Goal: Task Accomplishment & Management: Manage account settings

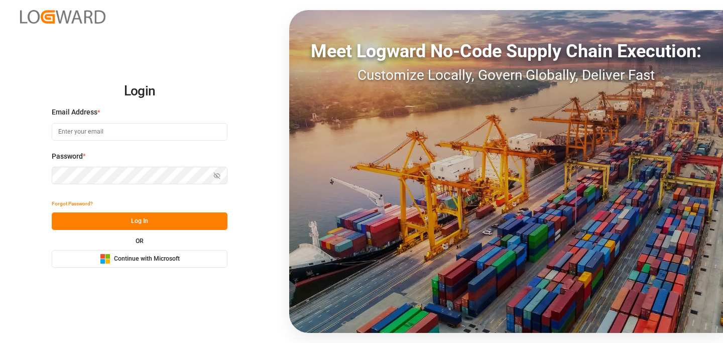
click at [162, 255] on span "Continue with Microsoft" at bounding box center [147, 259] width 66 height 9
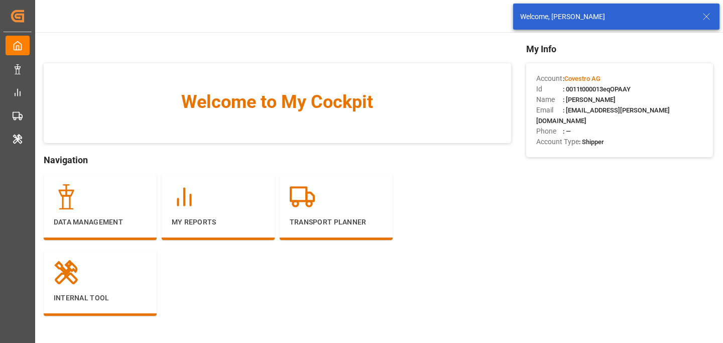
click at [702, 15] on icon at bounding box center [707, 17] width 12 height 12
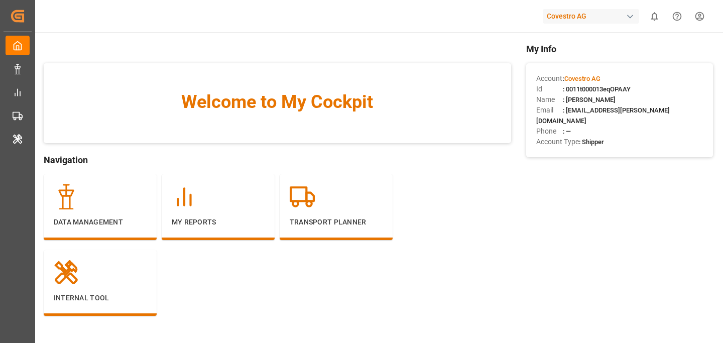
click at [601, 14] on div "Covestro AG" at bounding box center [591, 16] width 96 height 15
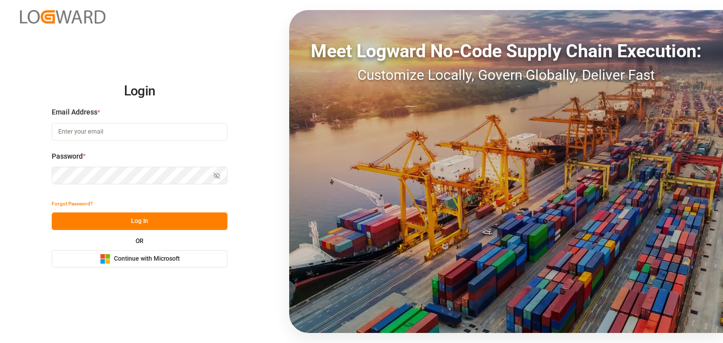
click at [135, 259] on span "Continue with Microsoft" at bounding box center [147, 259] width 66 height 9
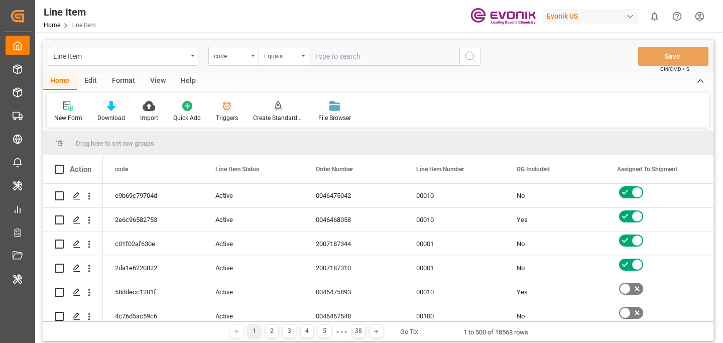
click at [225, 109] on icon at bounding box center [227, 106] width 10 height 10
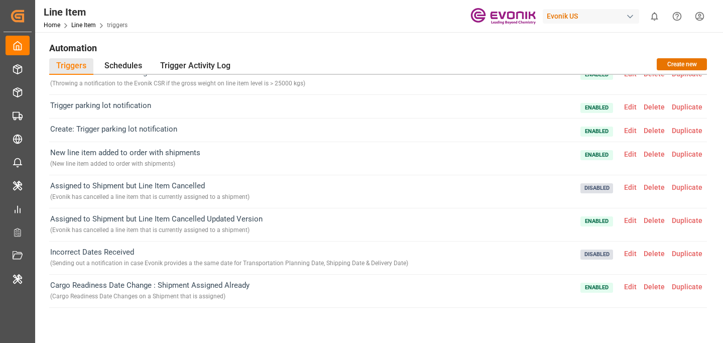
scroll to position [1, 0]
click at [632, 285] on span "Edit" at bounding box center [631, 286] width 20 height 8
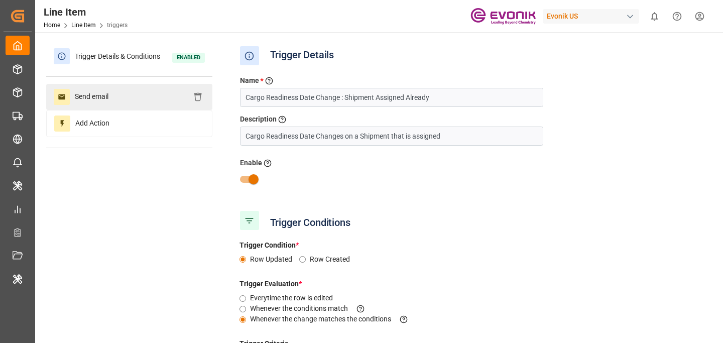
click at [137, 92] on div "Send email" at bounding box center [129, 97] width 166 height 26
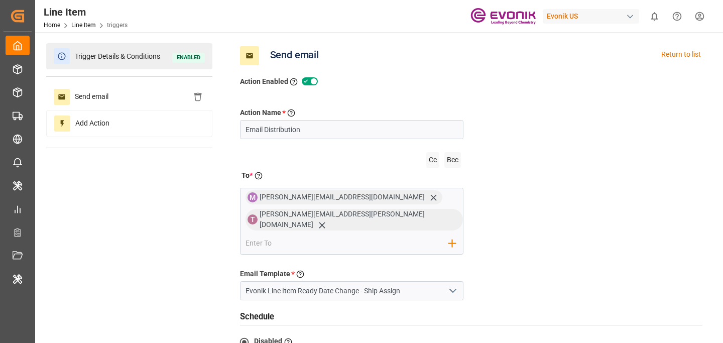
click at [142, 61] on span "Trigger Details & Conditions" at bounding box center [117, 57] width 95 height 16
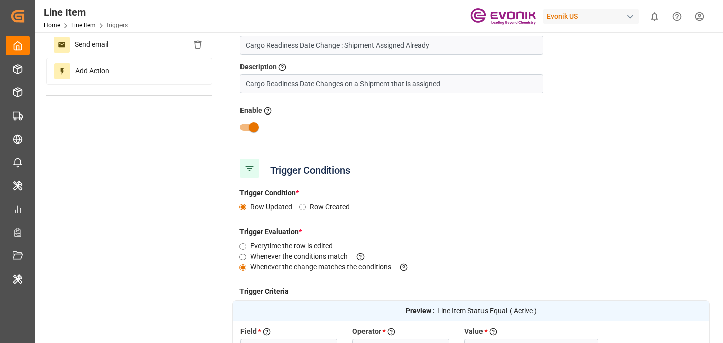
scroll to position [0, 0]
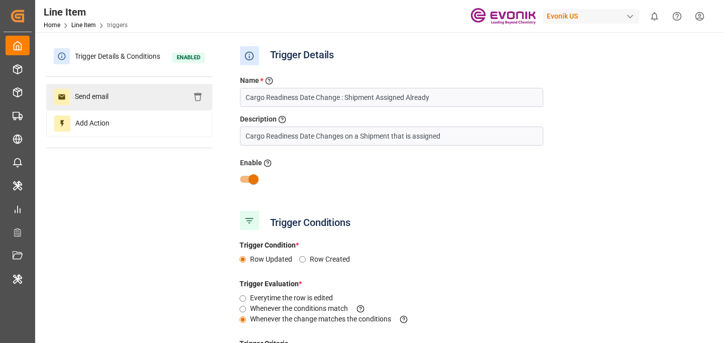
click at [124, 98] on div "Send email" at bounding box center [129, 97] width 166 height 26
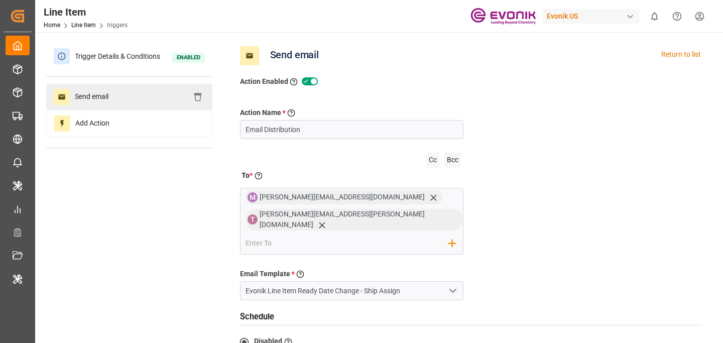
click at [145, 94] on div "Send email" at bounding box center [129, 97] width 166 height 26
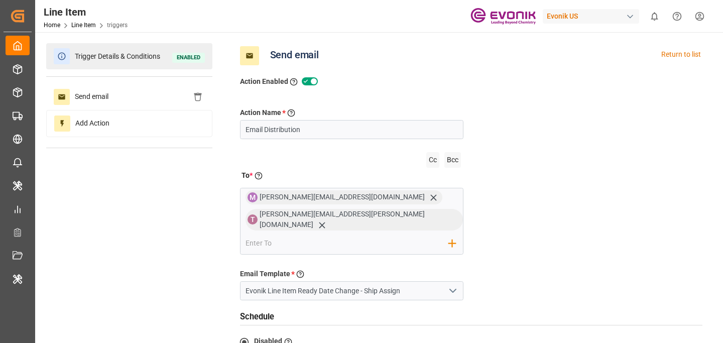
click at [146, 63] on span "Trigger Details & Conditions" at bounding box center [117, 57] width 95 height 16
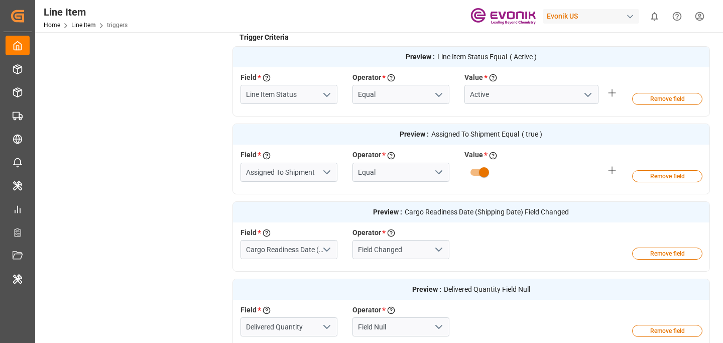
scroll to position [308, 0]
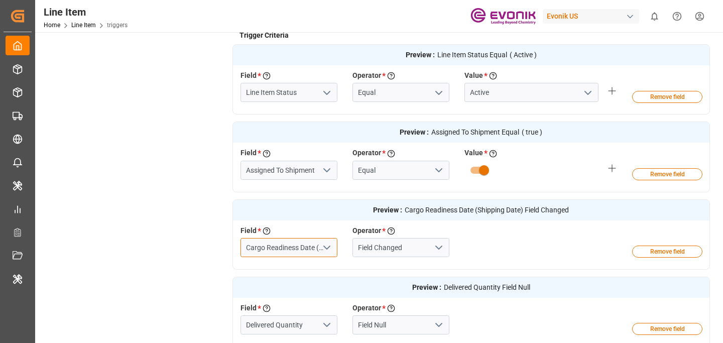
click at [272, 245] on input "Cargo Readiness Date (Shipping Date)" at bounding box center [289, 247] width 97 height 19
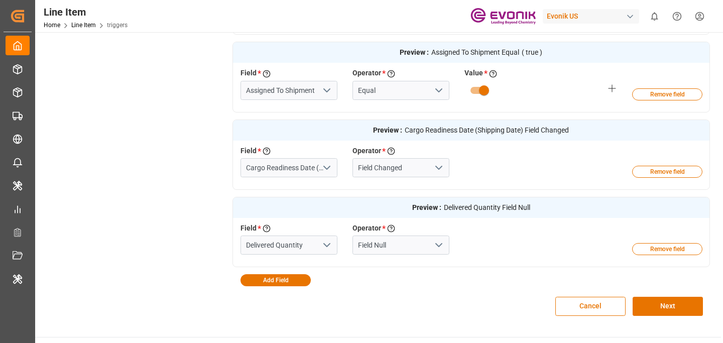
scroll to position [389, 0]
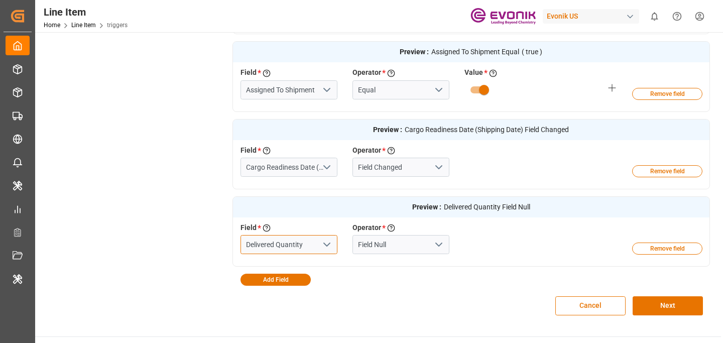
click at [273, 246] on input "Delivered Quantity" at bounding box center [289, 244] width 97 height 19
click at [304, 166] on input "Cargo Readiness Date (Shipping Date)" at bounding box center [289, 167] width 97 height 19
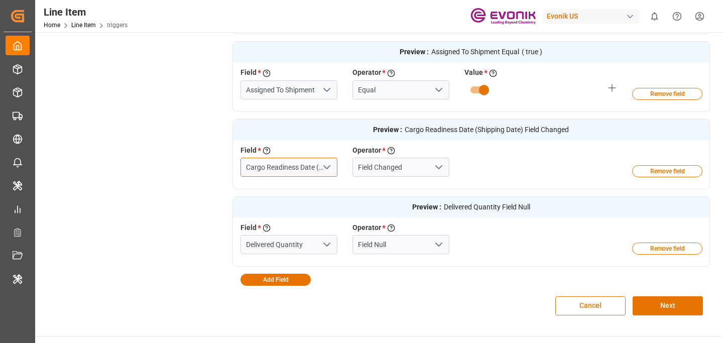
click at [304, 166] on input "Cargo Readiness Date (Shipping Date)" at bounding box center [289, 167] width 97 height 19
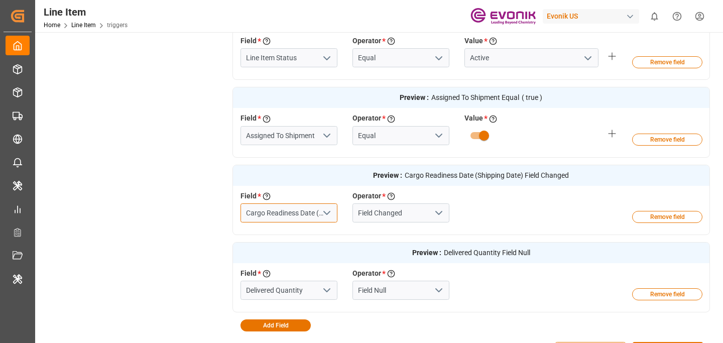
scroll to position [292, 0]
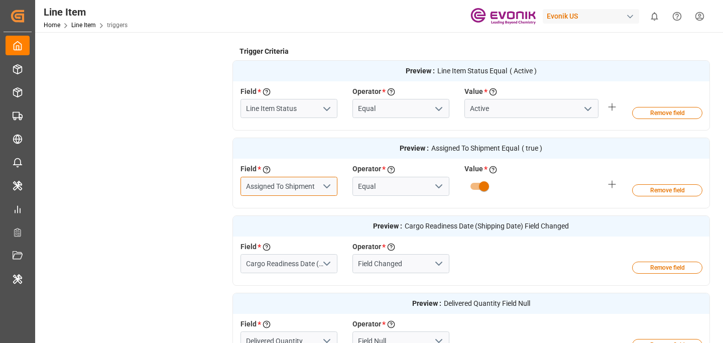
click at [273, 192] on input "Assigned To Shipment" at bounding box center [289, 186] width 97 height 19
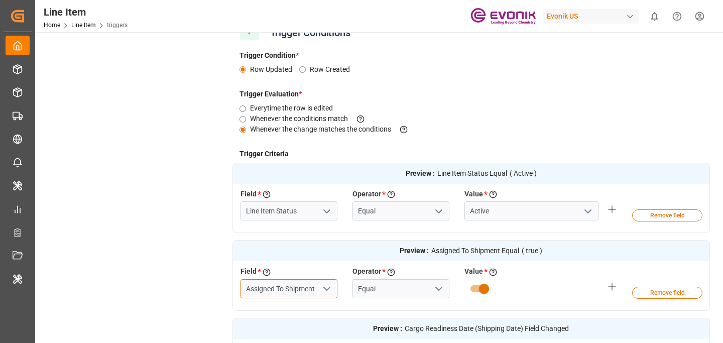
scroll to position [188, 0]
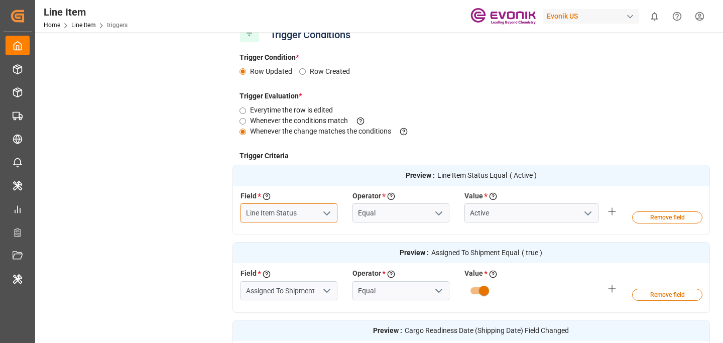
click at [298, 212] on input "Line Item Status" at bounding box center [289, 212] width 97 height 19
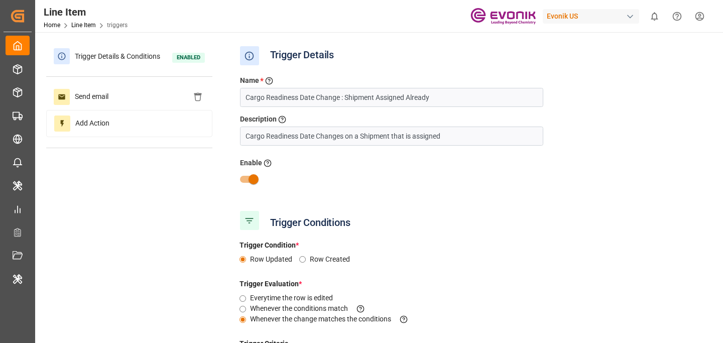
scroll to position [214, 0]
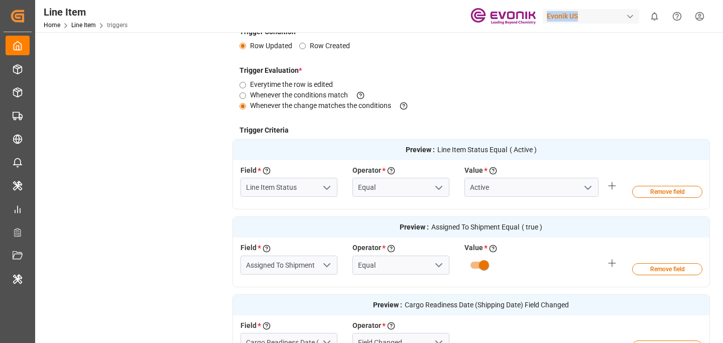
drag, startPoint x: 541, startPoint y: 8, endPoint x: 592, endPoint y: 12, distance: 50.9
click at [592, 12] on div "Line Item Home Line Item triggers Evonik US 0 Notifications Only show unread Al…" at bounding box center [375, 16] width 695 height 32
copy div "Evonik US"
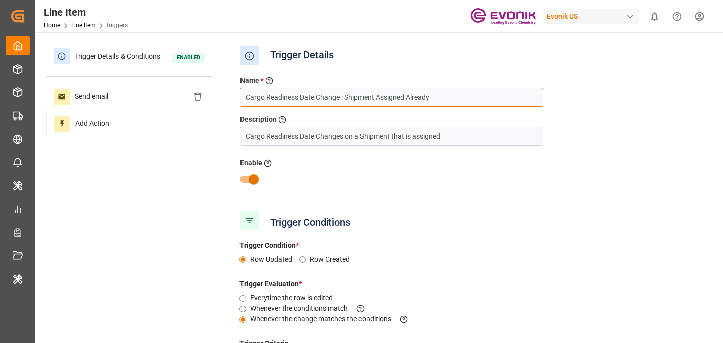
click at [293, 100] on input "Cargo Readiness Date Change : Shipment Assigned Already" at bounding box center [391, 97] width 303 height 19
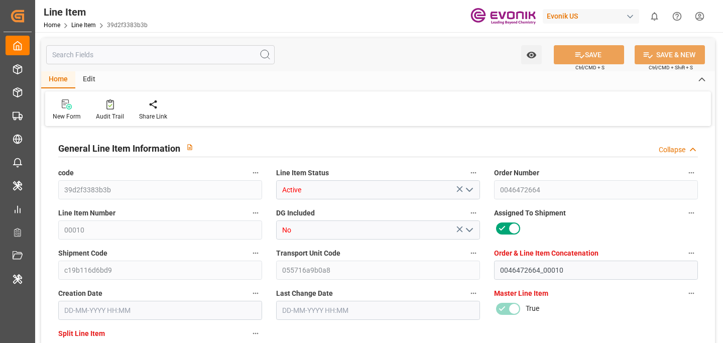
type input "2"
type input "404.272"
type input "360"
type input "2.043"
type input "8"
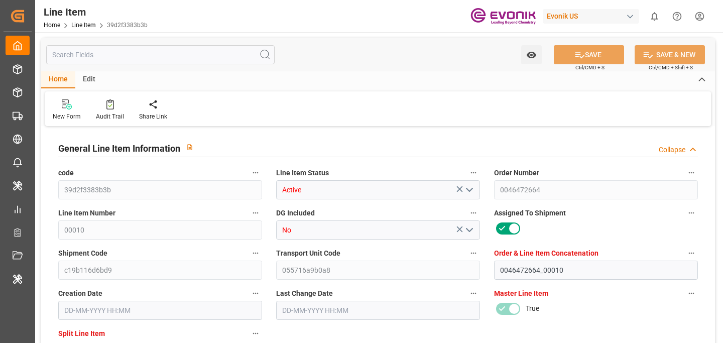
type input "2"
type input "2714.4"
type input "8"
type input "404.272"
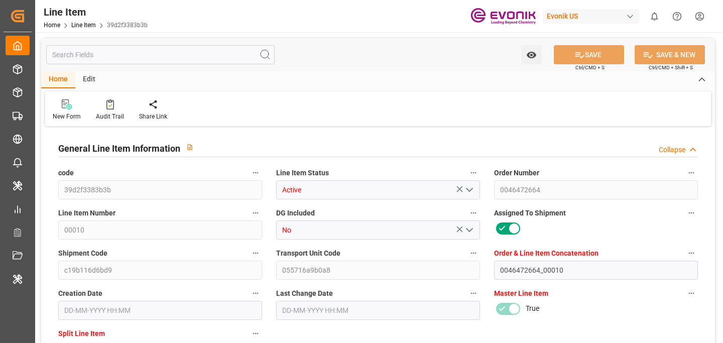
type input "404.272"
type input "444.272"
type input "360"
type input "2.043"
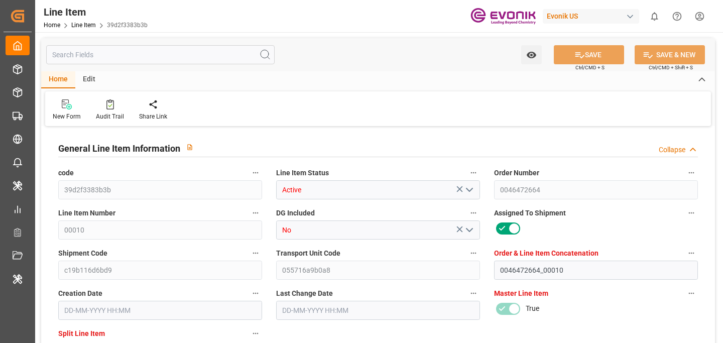
type input "2042.968"
type input "8"
type input "404.272"
type input "360"
type input "2.043"
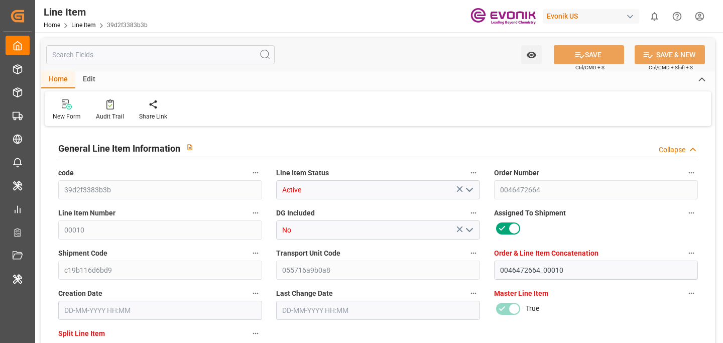
type input "[DATE] 17:32"
type input "[DATE] 11:04"
type input "[DATE]"
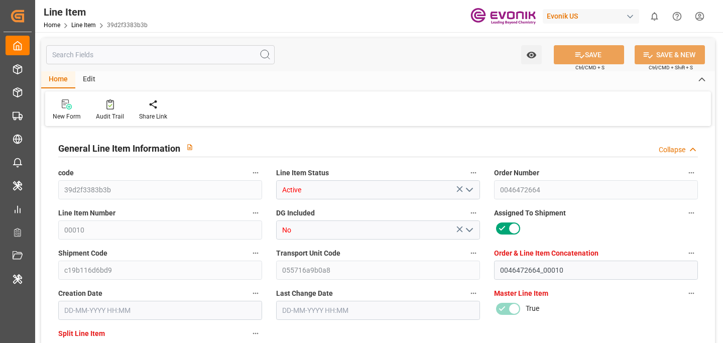
type input "[DATE]"
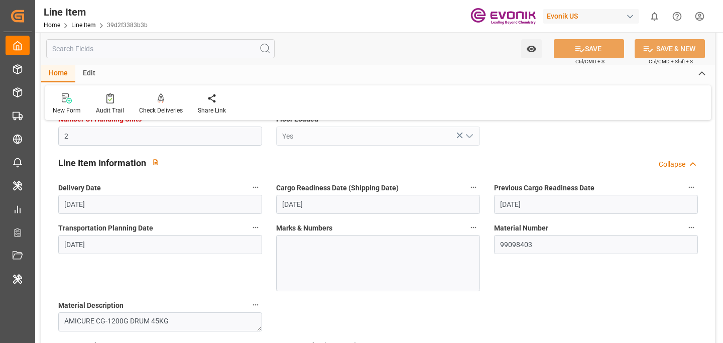
scroll to position [1143, 0]
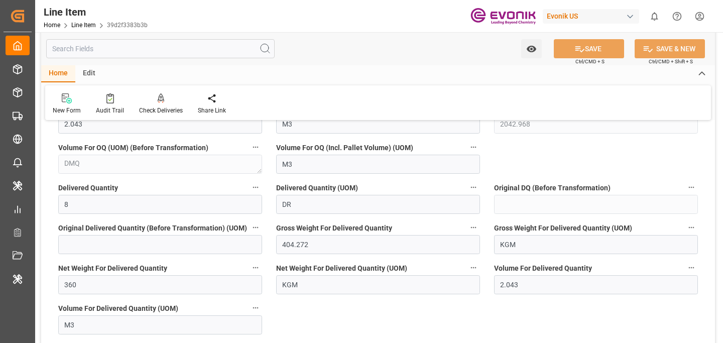
click at [257, 190] on icon "button" at bounding box center [256, 187] width 8 height 8
click at [272, 203] on li "Audits" at bounding box center [282, 203] width 66 height 17
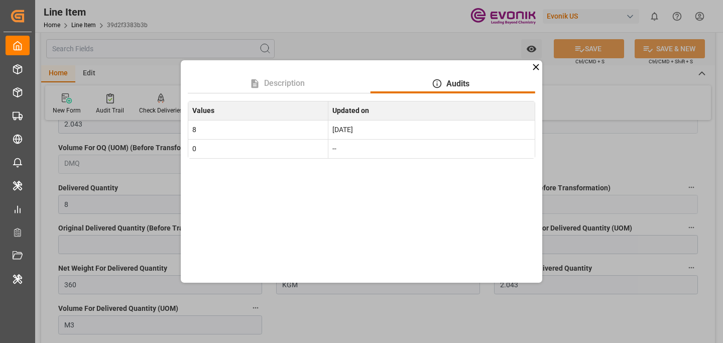
click at [536, 72] on icon at bounding box center [536, 67] width 11 height 11
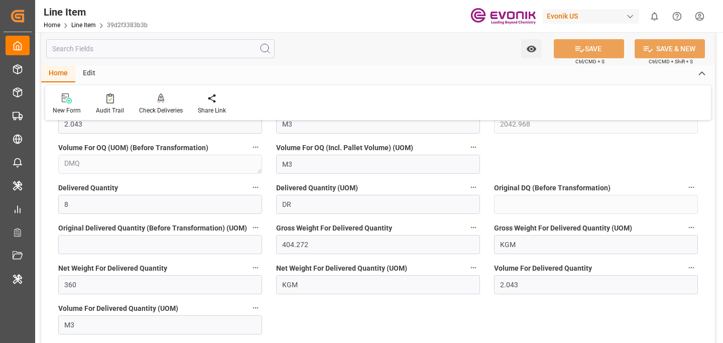
scroll to position [544, 0]
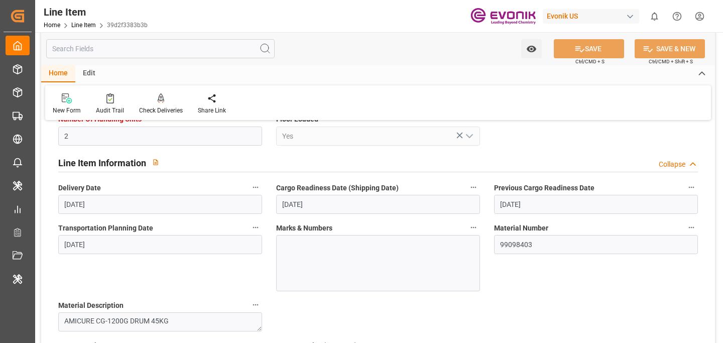
click at [471, 189] on icon "button" at bounding box center [474, 187] width 8 height 8
click at [482, 205] on icon at bounding box center [480, 203] width 11 height 11
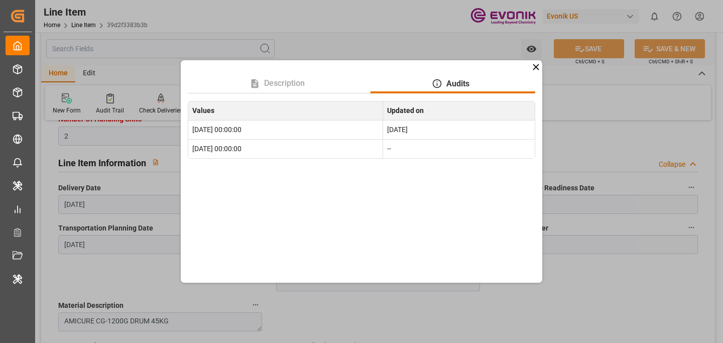
click at [537, 70] on icon at bounding box center [536, 67] width 11 height 11
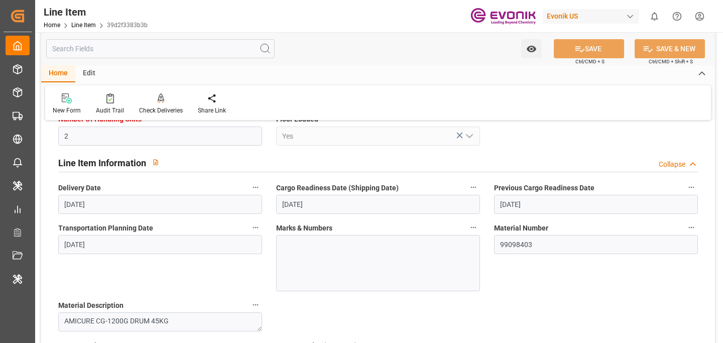
scroll to position [26, 0]
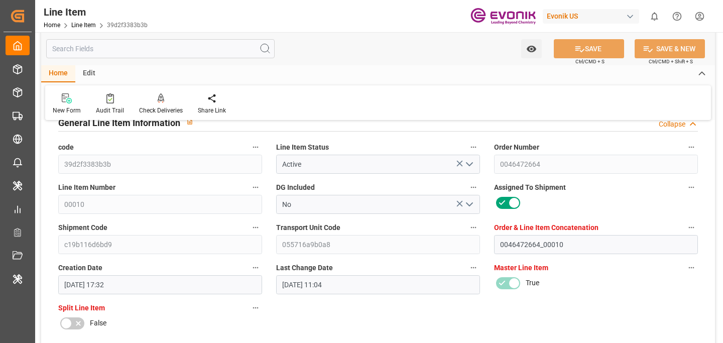
click at [474, 151] on icon "button" at bounding box center [474, 147] width 8 height 8
click at [513, 169] on li "Audits" at bounding box center [500, 163] width 66 height 17
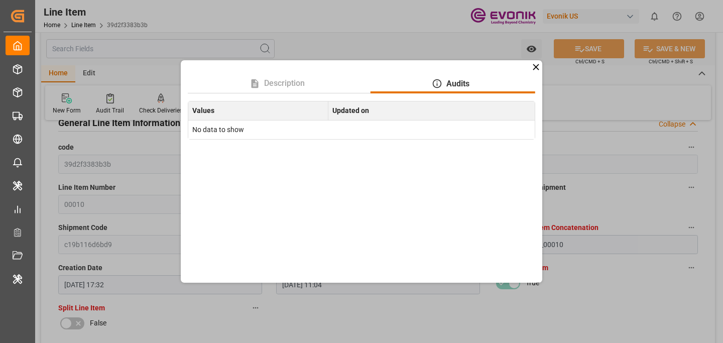
click at [536, 70] on icon at bounding box center [536, 67] width 11 height 11
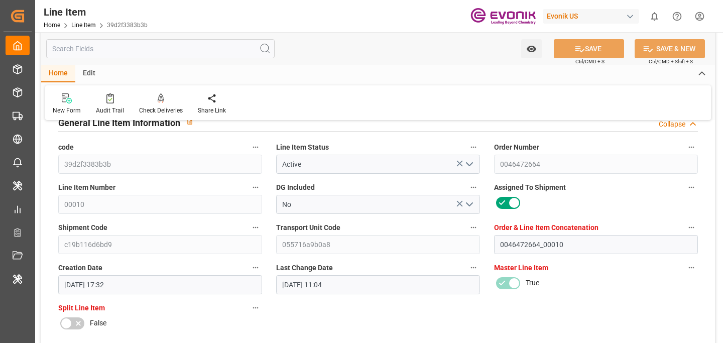
click at [686, 186] on button "Assigned To Shipment" at bounding box center [691, 187] width 13 height 13
click at [676, 202] on li "Audits" at bounding box center [682, 203] width 66 height 17
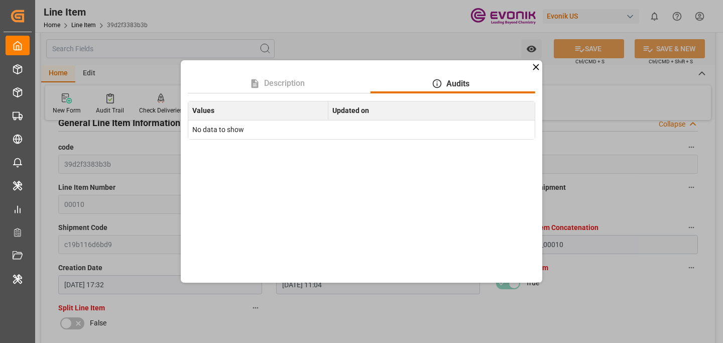
click at [537, 69] on icon at bounding box center [536, 67] width 11 height 11
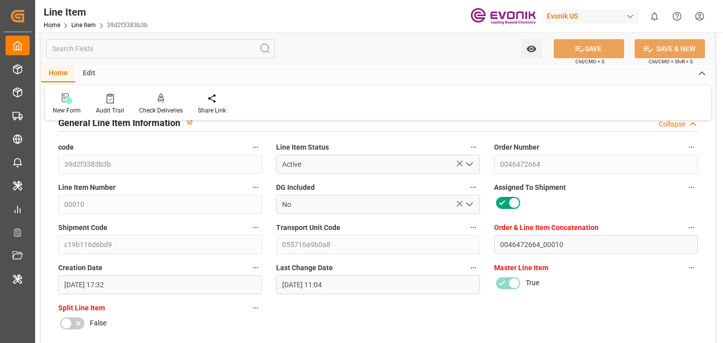
click at [700, 21] on html "Created by potrace 1.15, written by [PERSON_NAME] [DATE]-[DATE] Created by potr…" at bounding box center [361, 209] width 723 height 419
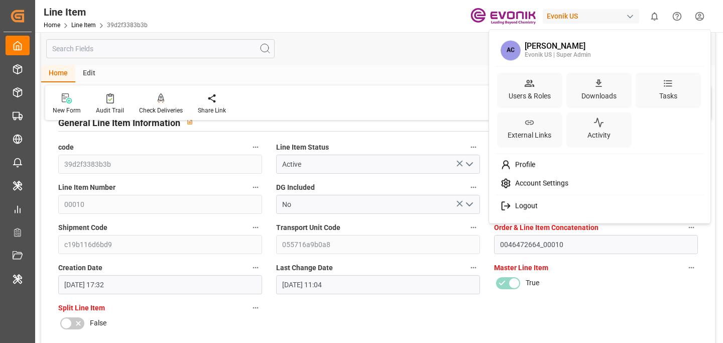
drag, startPoint x: 700, startPoint y: 21, endPoint x: 555, endPoint y: 209, distance: 237.2
click at [555, 209] on div "Logout" at bounding box center [600, 206] width 206 height 19
